Goal: Check status

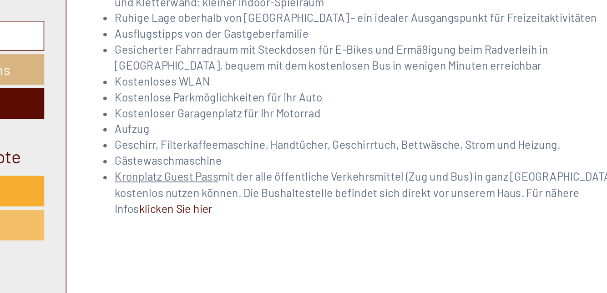
scroll to position [1918, 0]
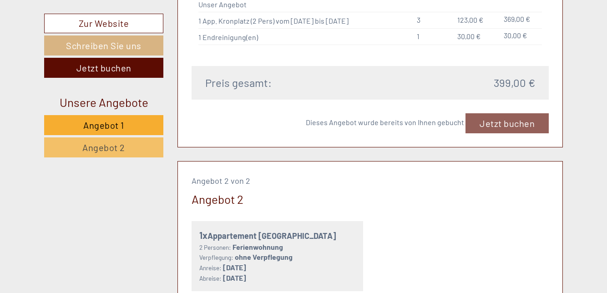
scroll to position [958, 0]
click at [512, 118] on div "Dieses Angebot wurde bereits von Ihnen gebucht Jetzt buchen" at bounding box center [371, 124] width 358 height 20
click at [503, 120] on div "Dieses Angebot wurde bereits von Ihnen gebucht Jetzt buchen" at bounding box center [371, 124] width 358 height 20
click at [508, 122] on div "Dieses Angebot wurde bereits von Ihnen gebucht Jetzt buchen" at bounding box center [371, 124] width 358 height 20
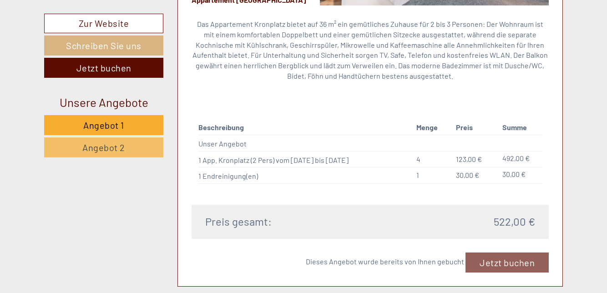
scroll to position [1440, 0]
